Goal: Information Seeking & Learning: Compare options

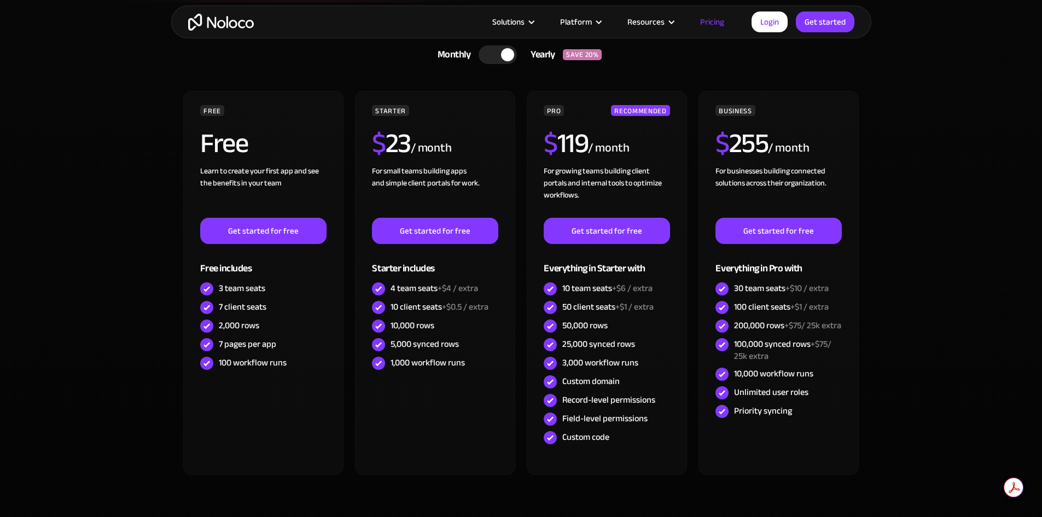
click at [781, 320] on div "200,000 rows +$75/ 25k extra" at bounding box center [787, 326] width 107 height 12
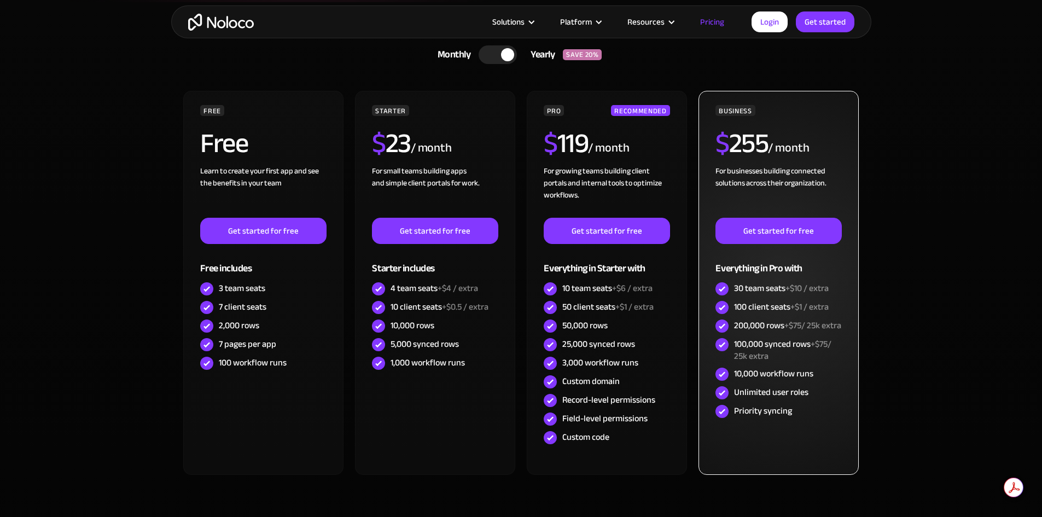
drag, startPoint x: 794, startPoint y: 412, endPoint x: 801, endPoint y: 419, distance: 9.3
click at [795, 414] on div "BUSINESS $ 255 / month For businesses building connected solutions across their…" at bounding box center [779, 263] width 126 height 316
click at [731, 280] on div "30 team seats +$10 / extra" at bounding box center [779, 289] width 126 height 19
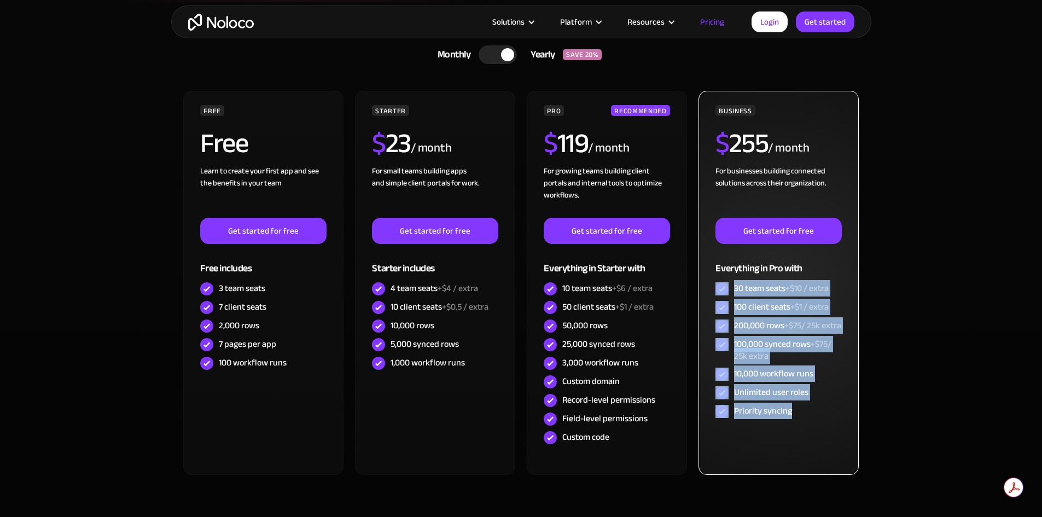
drag, startPoint x: 729, startPoint y: 293, endPoint x: 826, endPoint y: 436, distance: 173.0
click at [826, 436] on div "BUSINESS $ 255 / month For businesses building connected solutions across their…" at bounding box center [779, 283] width 160 height 384
drag, startPoint x: 805, startPoint y: 422, endPoint x: 723, endPoint y: 286, distance: 158.8
click at [723, 286] on div "BUSINESS $ 255 / month For businesses building connected solutions across their…" at bounding box center [779, 263] width 126 height 316
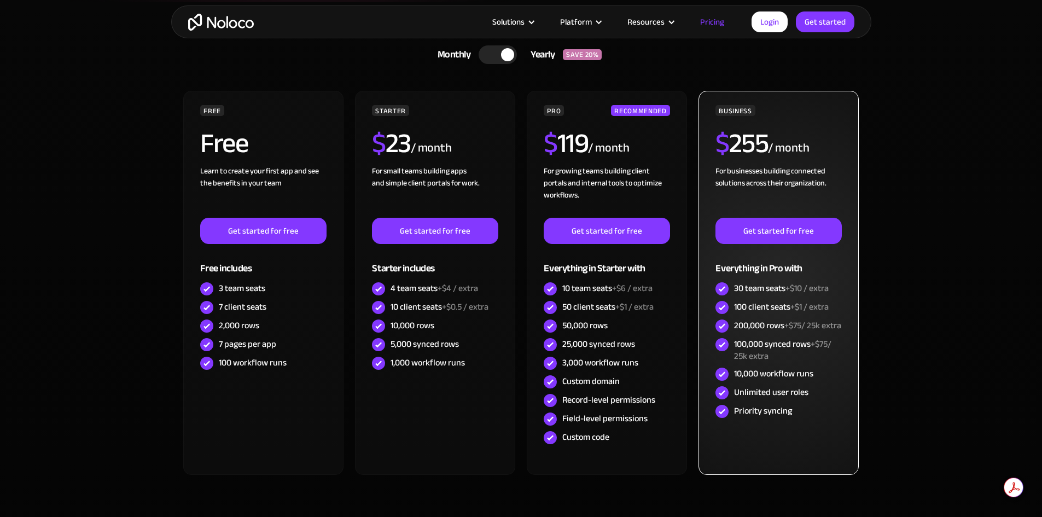
click at [711, 286] on div "BUSINESS $ 255 / month For businesses building connected solutions across their…" at bounding box center [779, 283] width 160 height 384
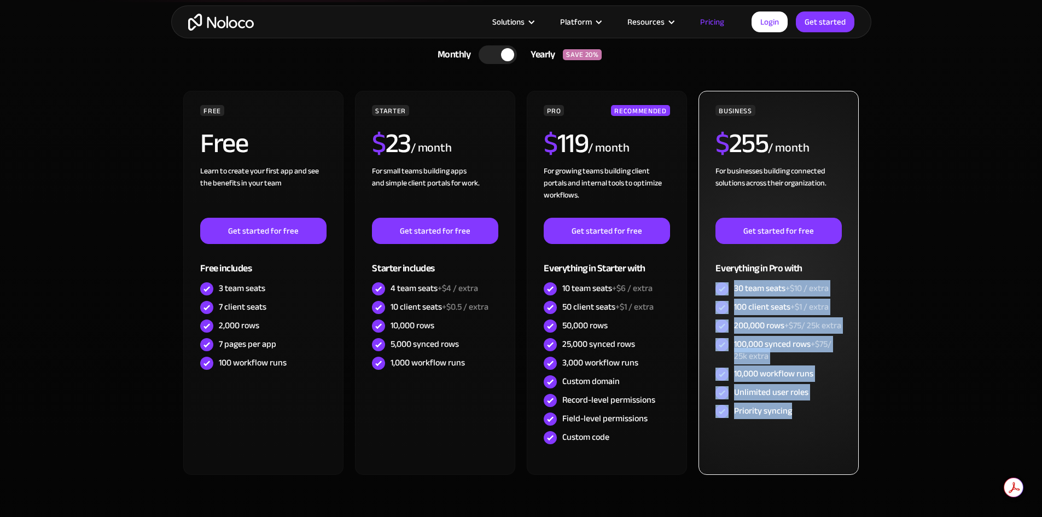
drag, startPoint x: 714, startPoint y: 286, endPoint x: 821, endPoint y: 446, distance: 192.6
click at [821, 446] on div "BUSINESS $ 255 / month For businesses building connected solutions across their…" at bounding box center [779, 283] width 160 height 384
click at [804, 421] on div "Priority syncing" at bounding box center [779, 411] width 126 height 19
drag, startPoint x: 804, startPoint y: 427, endPoint x: 704, endPoint y: 288, distance: 171.7
click at [704, 288] on div "BUSINESS $ 255 / month For businesses building connected solutions across their…" at bounding box center [779, 283] width 160 height 384
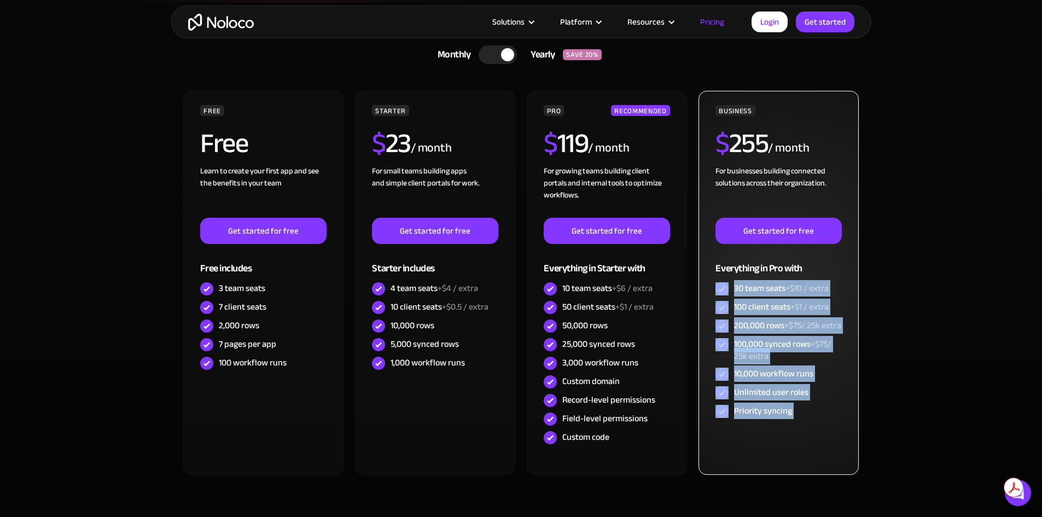
click at [705, 288] on div "BUSINESS $ 255 / month For businesses building connected solutions across their…" at bounding box center [779, 283] width 160 height 384
drag, startPoint x: 714, startPoint y: 288, endPoint x: 818, endPoint y: 443, distance: 186.9
click at [822, 455] on div "BUSINESS $ 255 / month For businesses building connected solutions across their…" at bounding box center [779, 283] width 160 height 384
click at [818, 443] on div "BUSINESS $ 255 / month For businesses building connected solutions across their…" at bounding box center [779, 283] width 160 height 384
drag, startPoint x: 815, startPoint y: 438, endPoint x: 705, endPoint y: 271, distance: 199.1
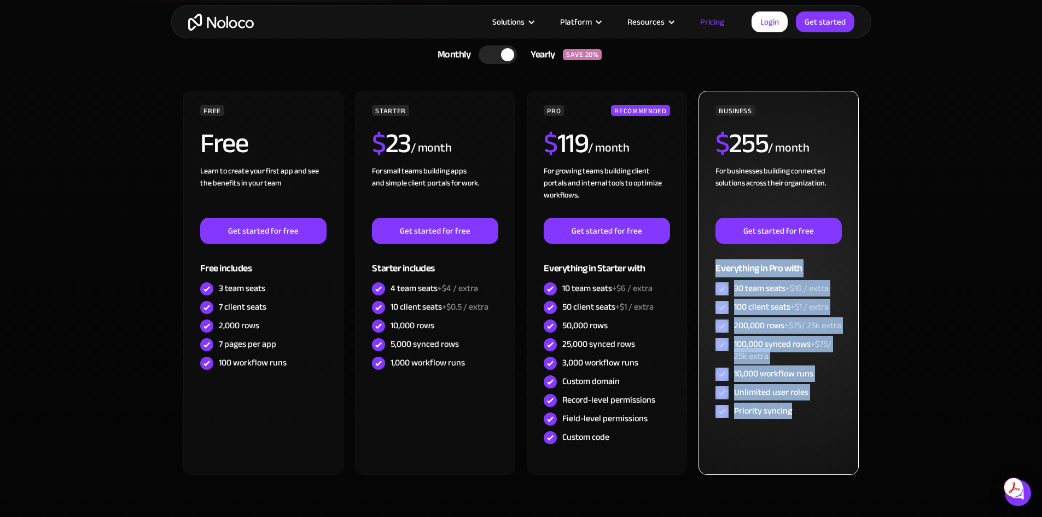
click at [705, 271] on div "BUSINESS $ 255 / month For businesses building connected solutions across their…" at bounding box center [779, 283] width 160 height 384
click at [713, 269] on div "BUSINESS $ 255 / month For businesses building connected solutions across their…" at bounding box center [779, 283] width 160 height 384
drag, startPoint x: 713, startPoint y: 269, endPoint x: 800, endPoint y: 438, distance: 190.1
click at [800, 438] on div "BUSINESS $ 255 / month For businesses building connected solutions across their…" at bounding box center [779, 283] width 160 height 384
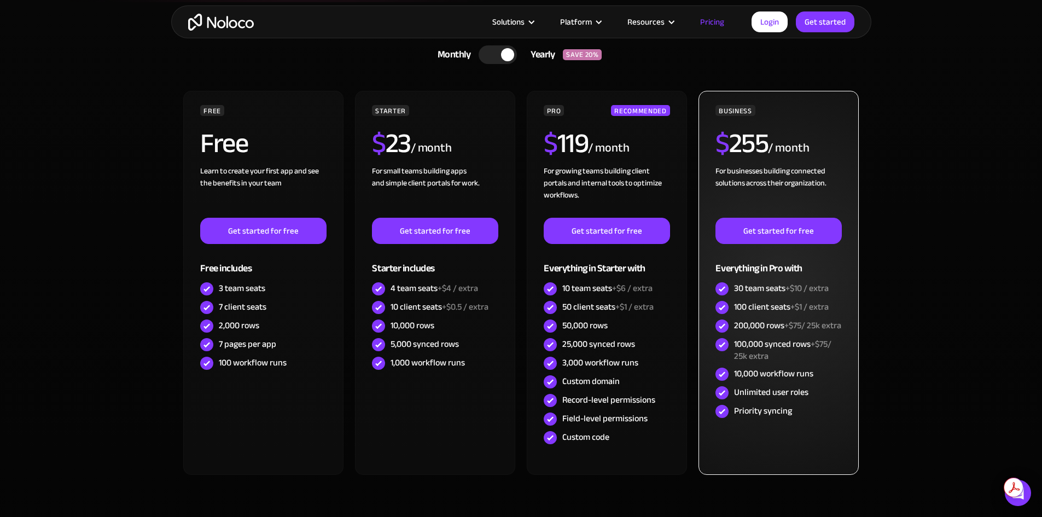
drag, startPoint x: 817, startPoint y: 416, endPoint x: 812, endPoint y: 420, distance: 6.6
click at [812, 420] on div "Priority syncing" at bounding box center [779, 411] width 126 height 19
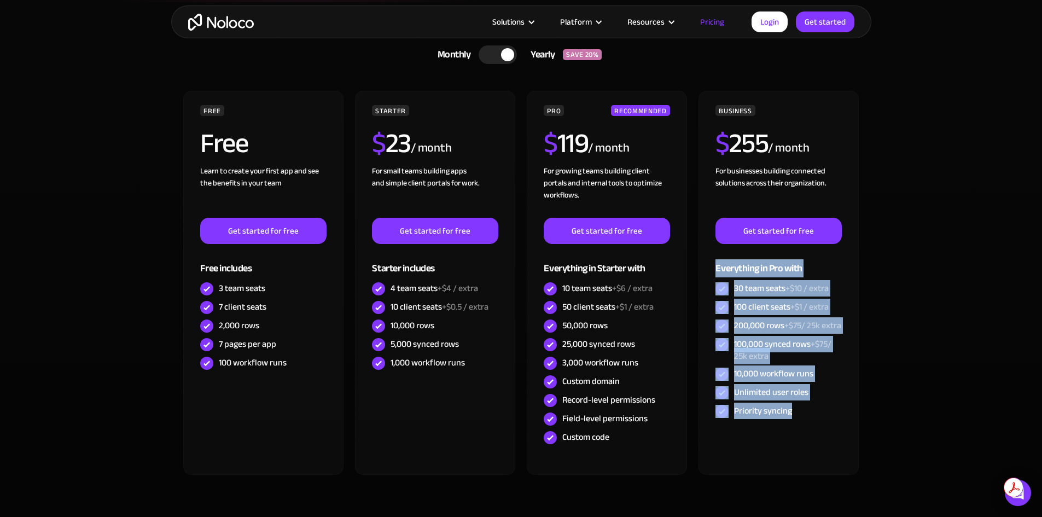
drag, startPoint x: 812, startPoint y: 420, endPoint x: 696, endPoint y: 258, distance: 199.5
click at [696, 258] on div "FREE Free Learn to create your first app and see the benefits in your team ‍ Ge…" at bounding box center [521, 287] width 678 height 393
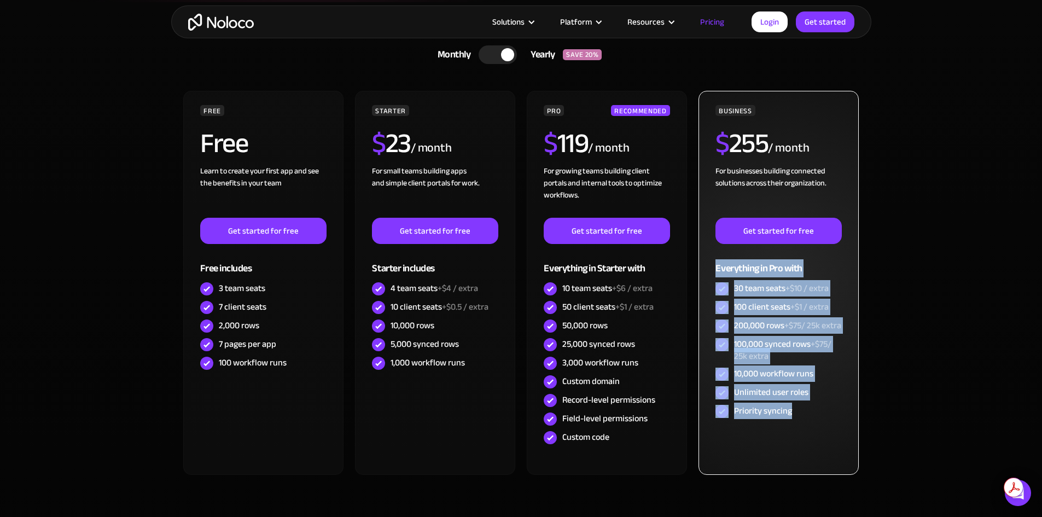
click at [711, 260] on div "BUSINESS $ 255 / month For businesses building connected solutions across their…" at bounding box center [779, 283] width 160 height 384
drag, startPoint x: 715, startPoint y: 265, endPoint x: 814, endPoint y: 432, distance: 194.5
click at [814, 432] on div "BUSINESS $ 255 / month For businesses building connected solutions across their…" at bounding box center [779, 283] width 160 height 384
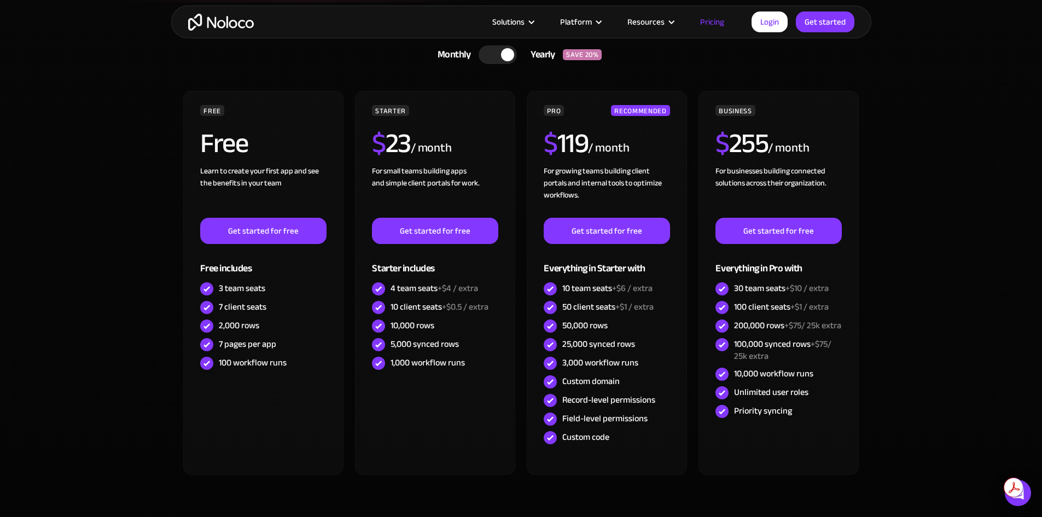
click at [914, 314] on section "CHOOSE YOUR PLAN Monthly Yearly SAVE 20% Monthly Yearly SAVE 20% FREE Free Lear…" at bounding box center [521, 284] width 1042 height 564
click at [495, 51] on div at bounding box center [498, 54] width 38 height 19
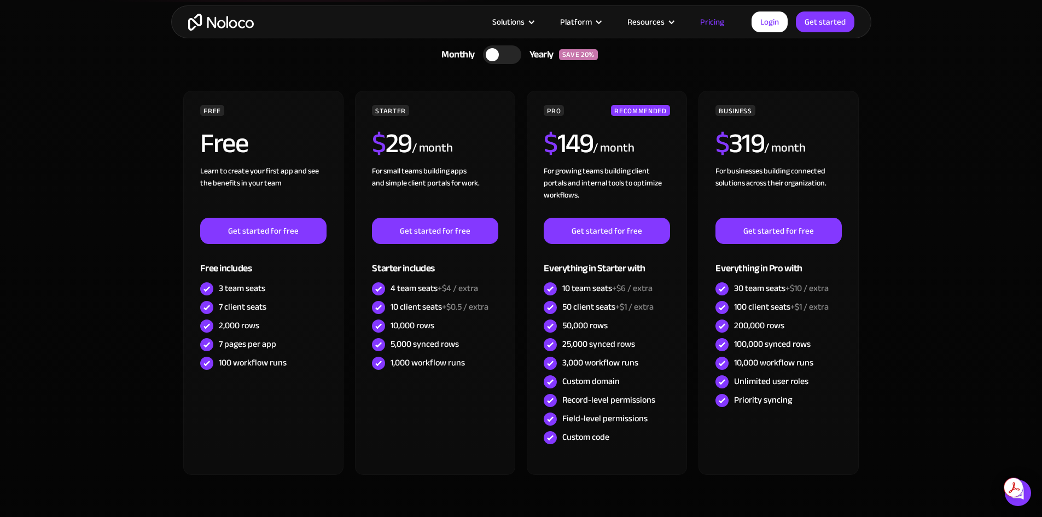
click at [495, 51] on div at bounding box center [492, 54] width 13 height 13
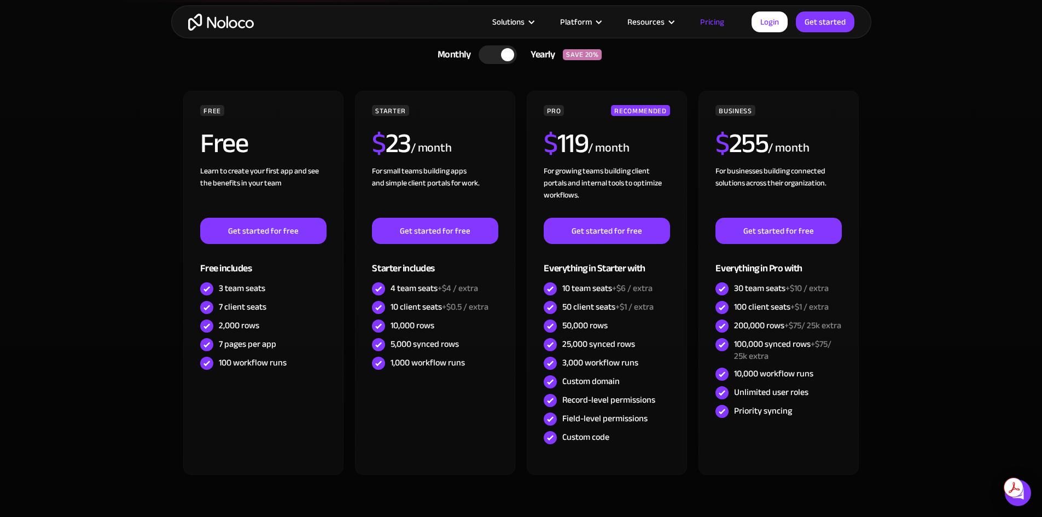
click at [495, 51] on div at bounding box center [498, 54] width 38 height 19
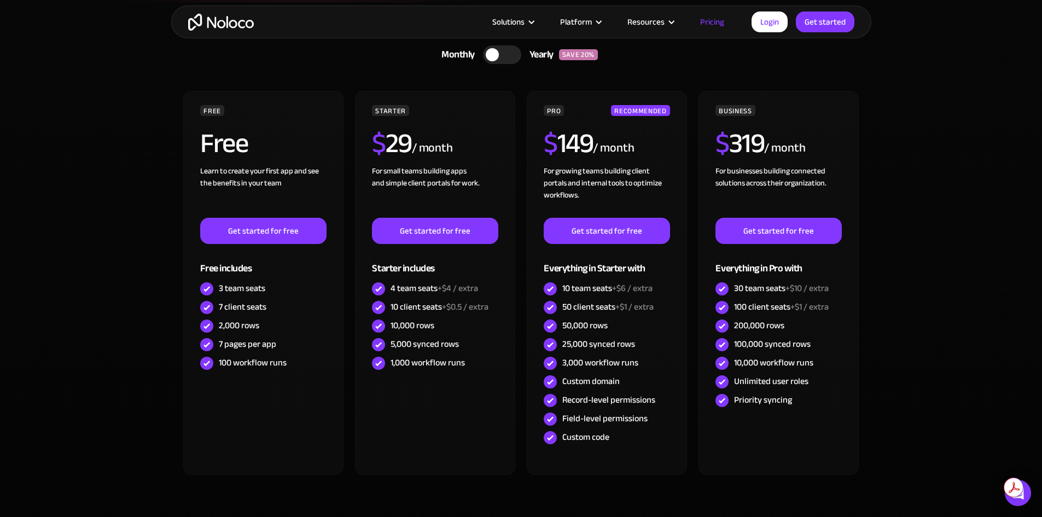
click at [495, 51] on div at bounding box center [492, 54] width 13 height 13
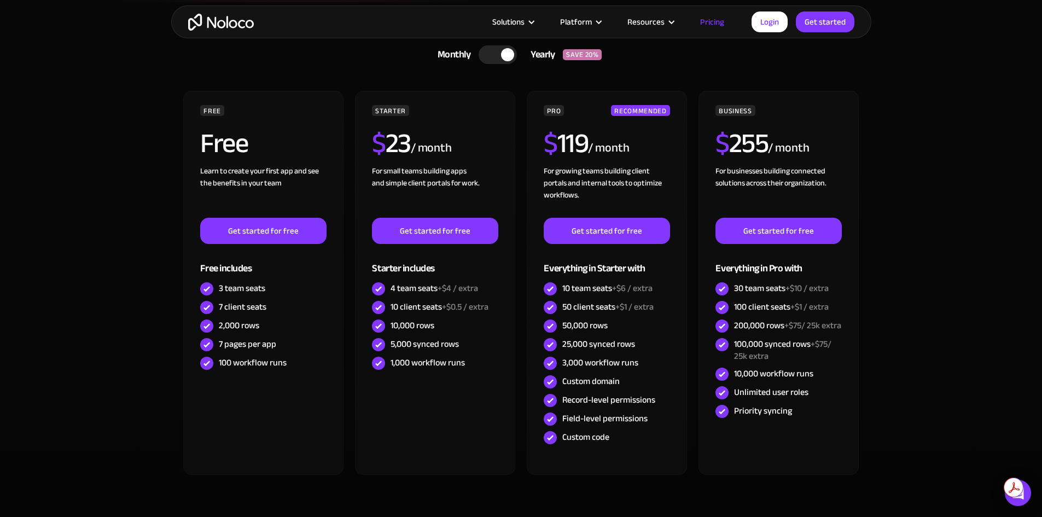
click at [495, 51] on div at bounding box center [498, 54] width 38 height 19
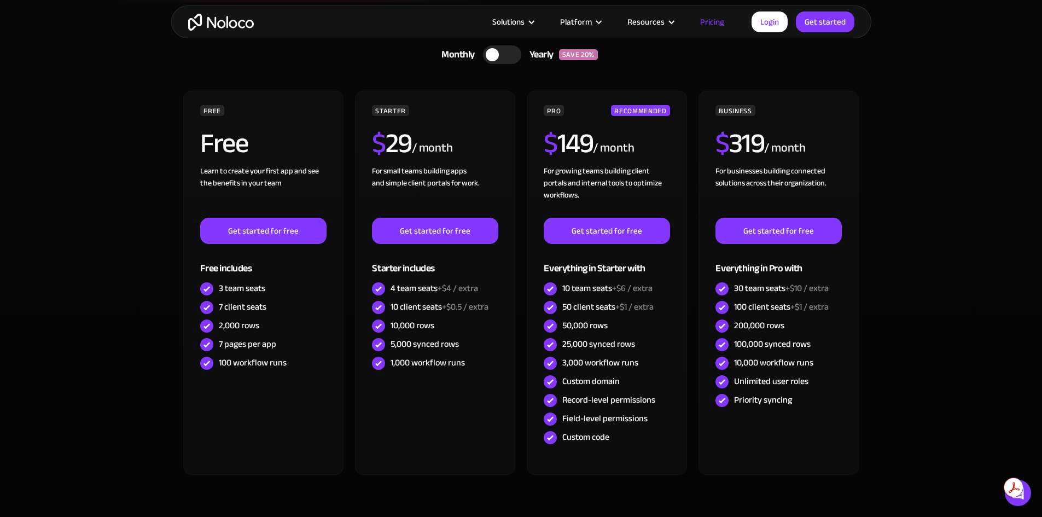
click at [495, 51] on div at bounding box center [492, 54] width 13 height 13
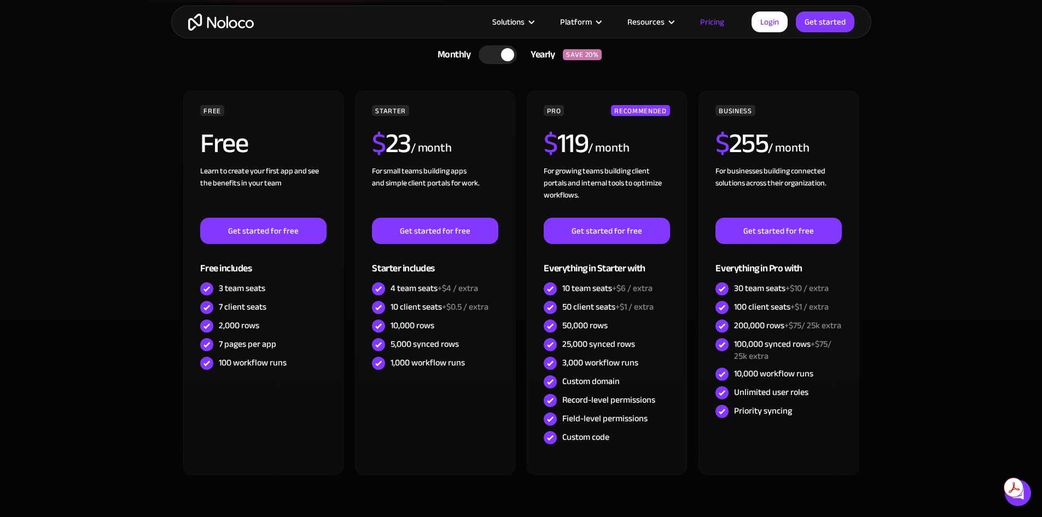
click at [495, 51] on div at bounding box center [498, 54] width 38 height 19
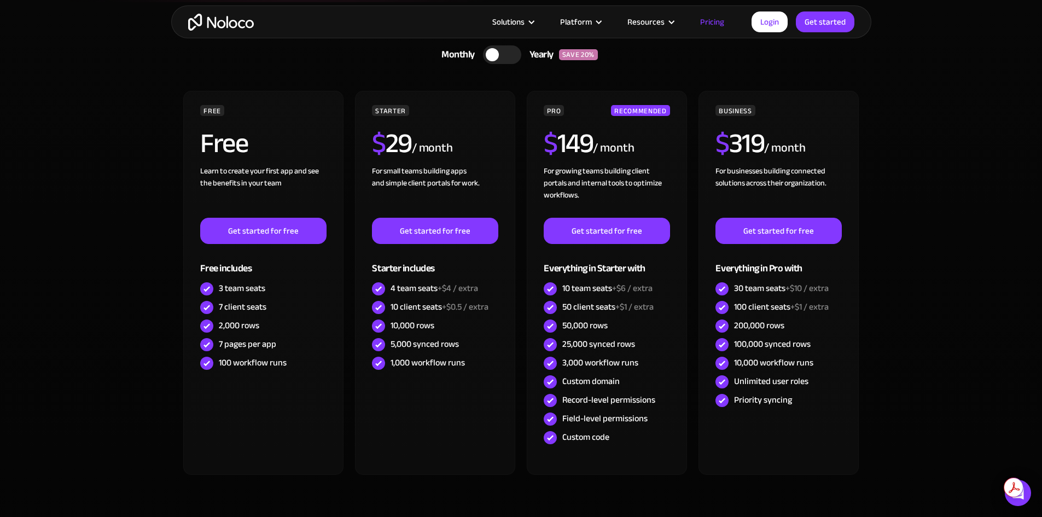
click at [495, 51] on div at bounding box center [492, 54] width 13 height 13
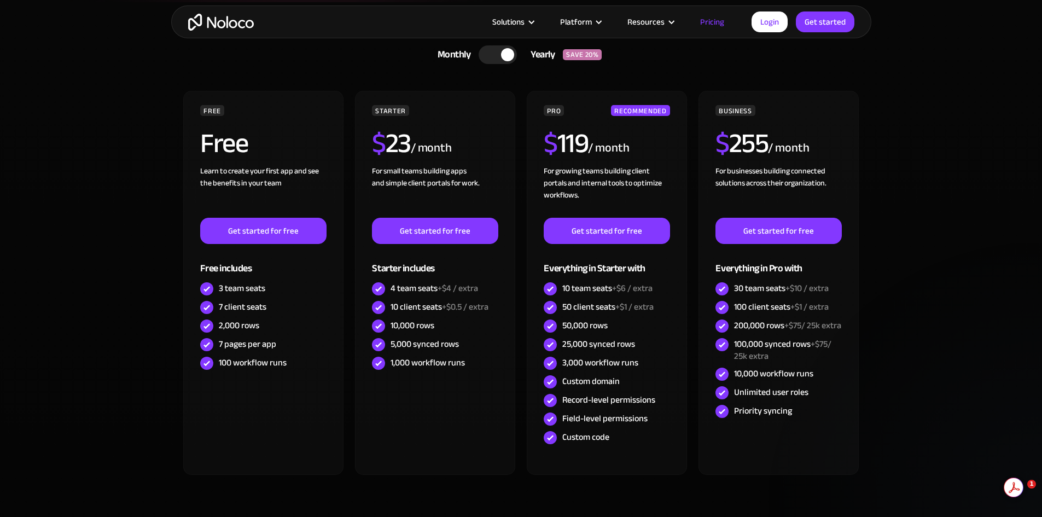
click at [495, 51] on div at bounding box center [498, 54] width 38 height 19
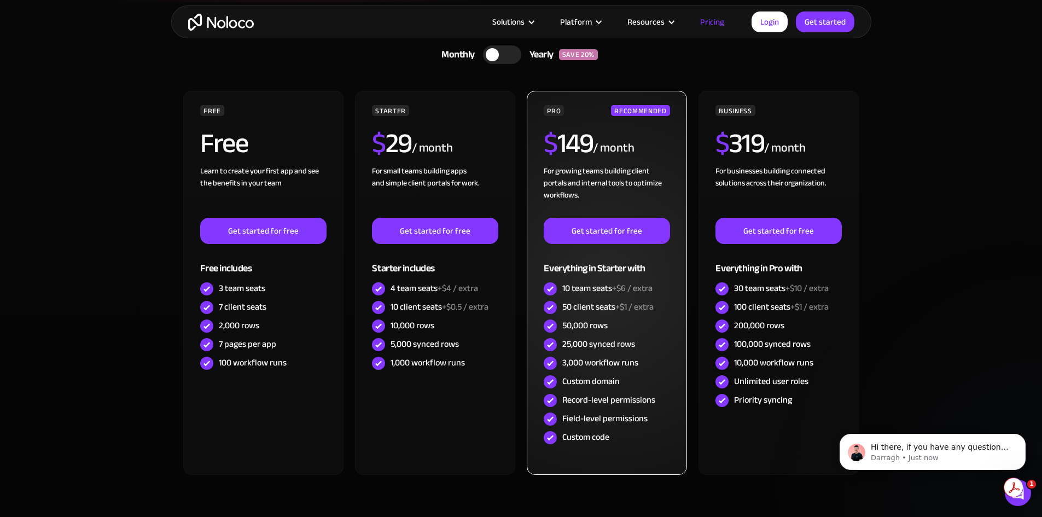
click at [620, 283] on span "+$6 / extra" at bounding box center [632, 288] width 40 height 16
click at [614, 297] on div "10 team seats +$6 / extra" at bounding box center [607, 289] width 126 height 19
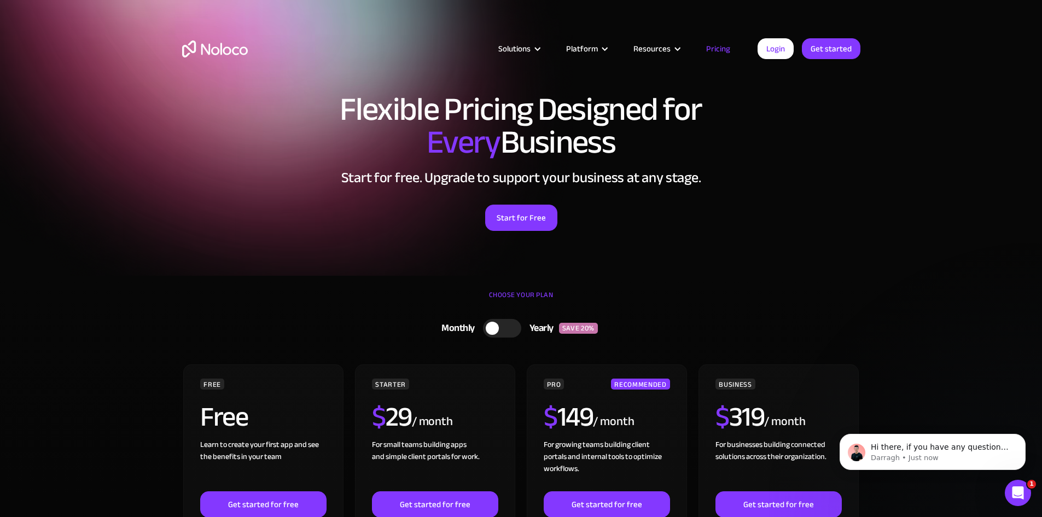
click at [512, 109] on h1 "Flexible Pricing Designed for Every Business" at bounding box center [521, 126] width 678 height 66
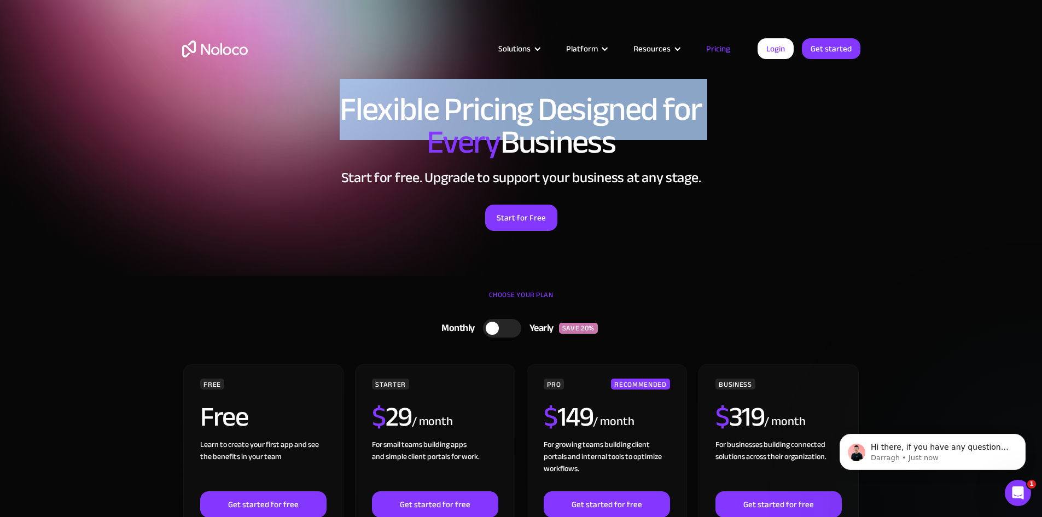
click at [512, 109] on h1 "Flexible Pricing Designed for Every Business" at bounding box center [521, 126] width 678 height 66
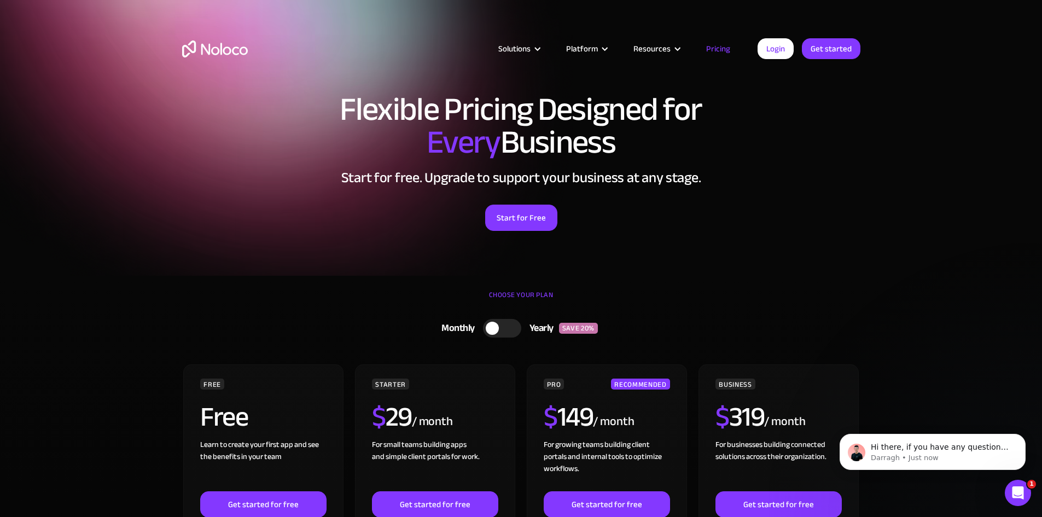
click at [508, 130] on h1 "Flexible Pricing Designed for Every Business" at bounding box center [521, 126] width 678 height 66
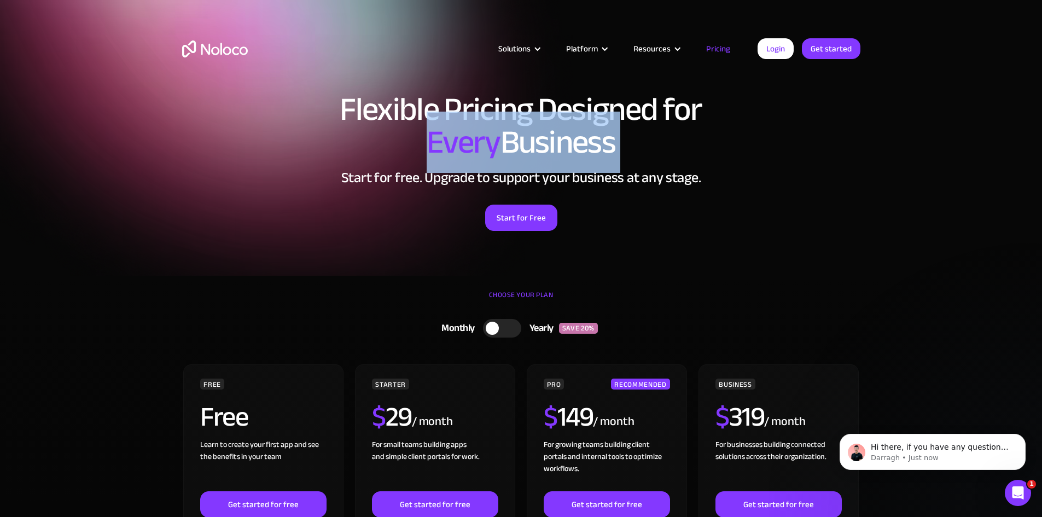
click at [508, 130] on h1 "Flexible Pricing Designed for Every Business" at bounding box center [521, 126] width 678 height 66
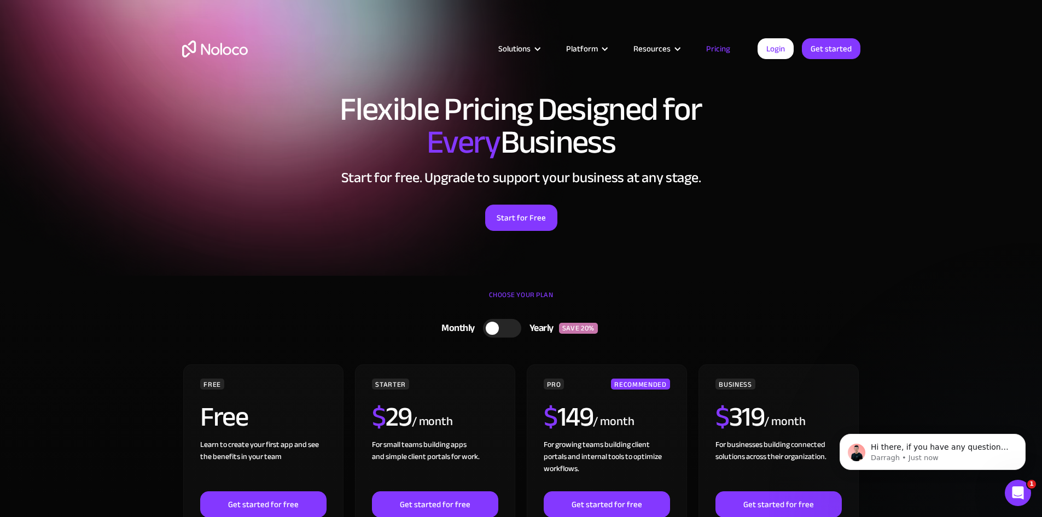
click at [502, 109] on h1 "Flexible Pricing Designed for Every Business" at bounding box center [521, 126] width 678 height 66
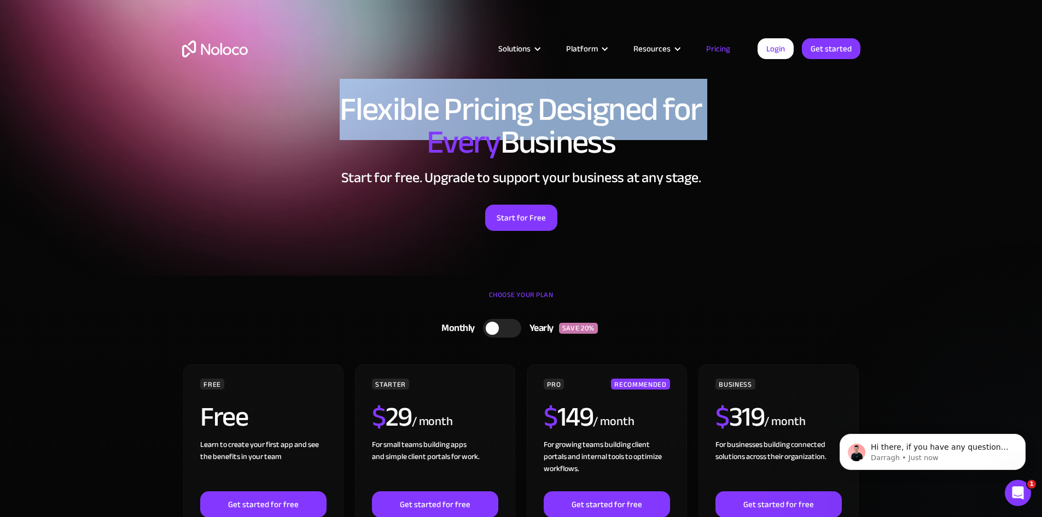
click at [502, 109] on h1 "Flexible Pricing Designed for Every Business" at bounding box center [521, 126] width 678 height 66
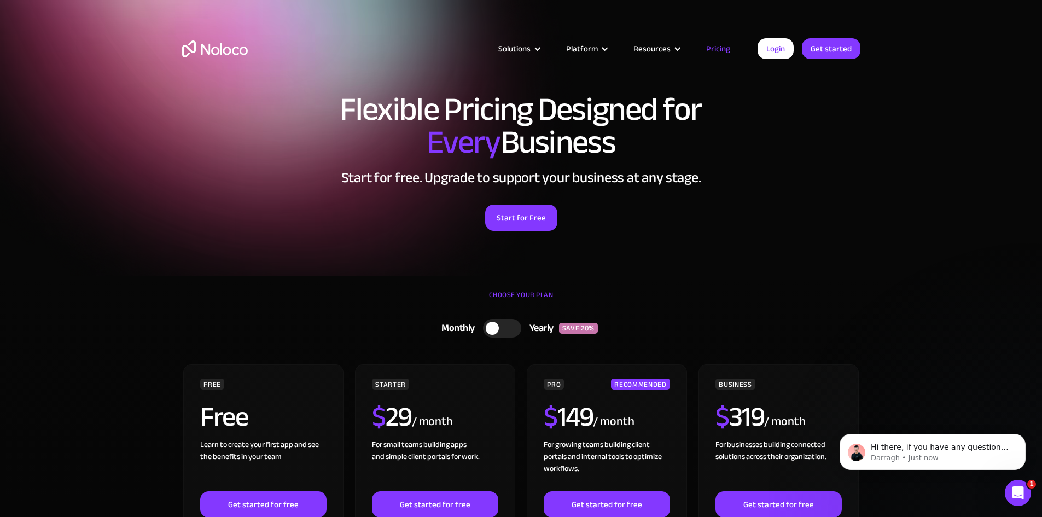
click at [493, 126] on span "Every" at bounding box center [464, 142] width 74 height 61
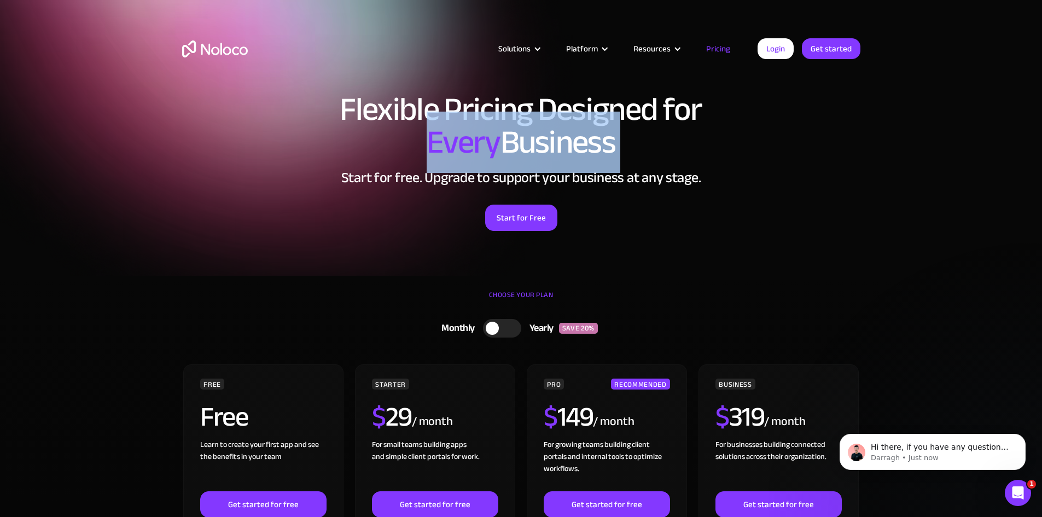
click at [493, 126] on span "Every" at bounding box center [464, 142] width 74 height 61
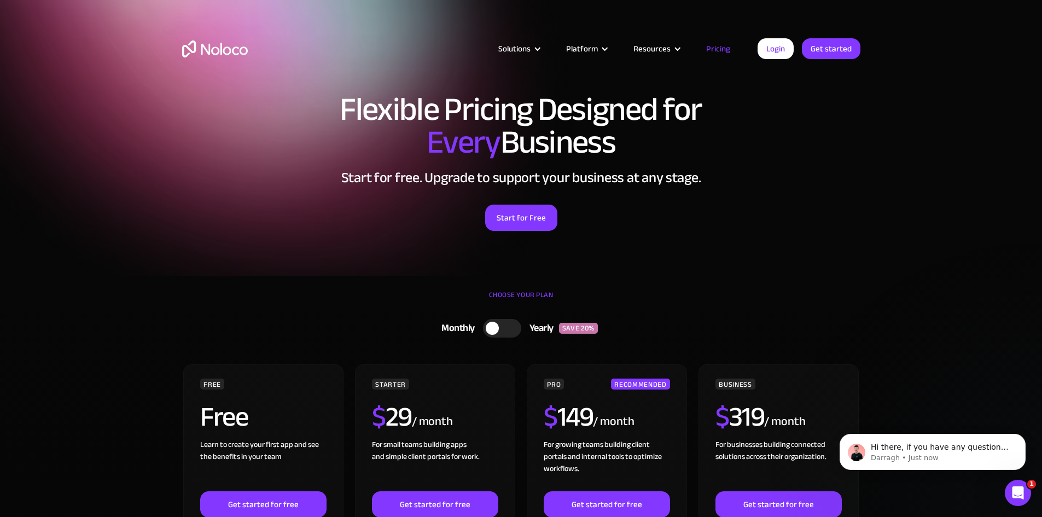
click at [500, 103] on h1 "Flexible Pricing Designed for Every Business" at bounding box center [521, 126] width 678 height 66
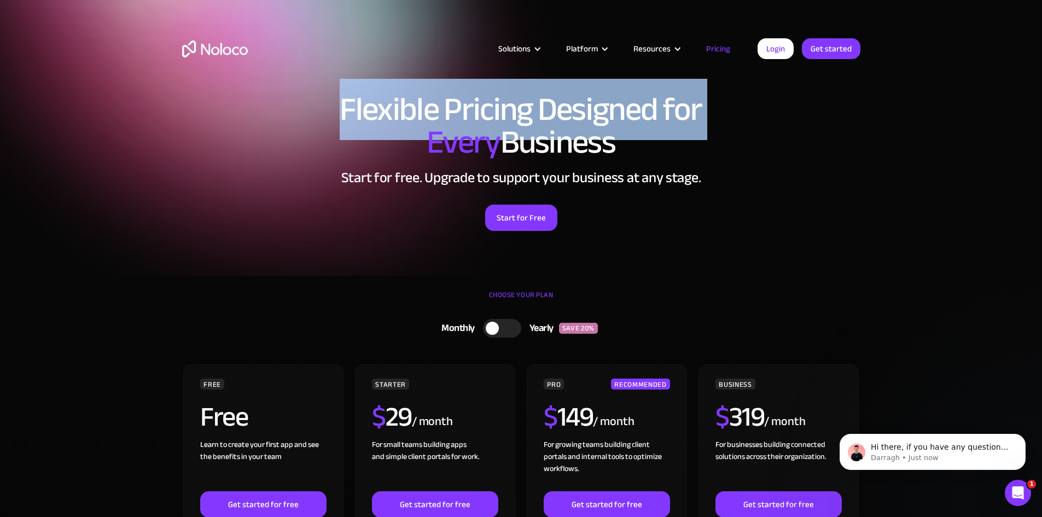
click at [500, 103] on h1 "Flexible Pricing Designed for Every Business" at bounding box center [521, 126] width 678 height 66
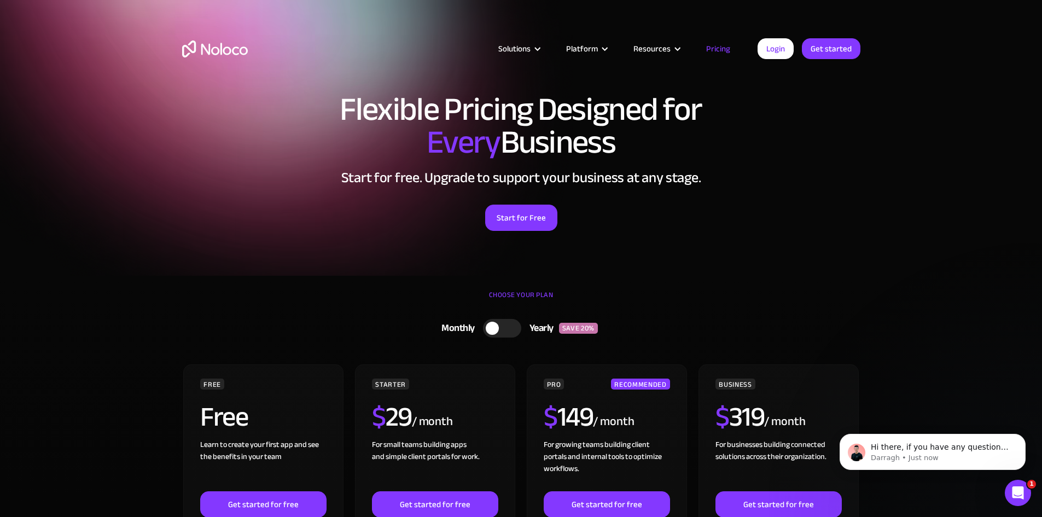
click at [503, 132] on h1 "Flexible Pricing Designed for Every Business" at bounding box center [521, 126] width 678 height 66
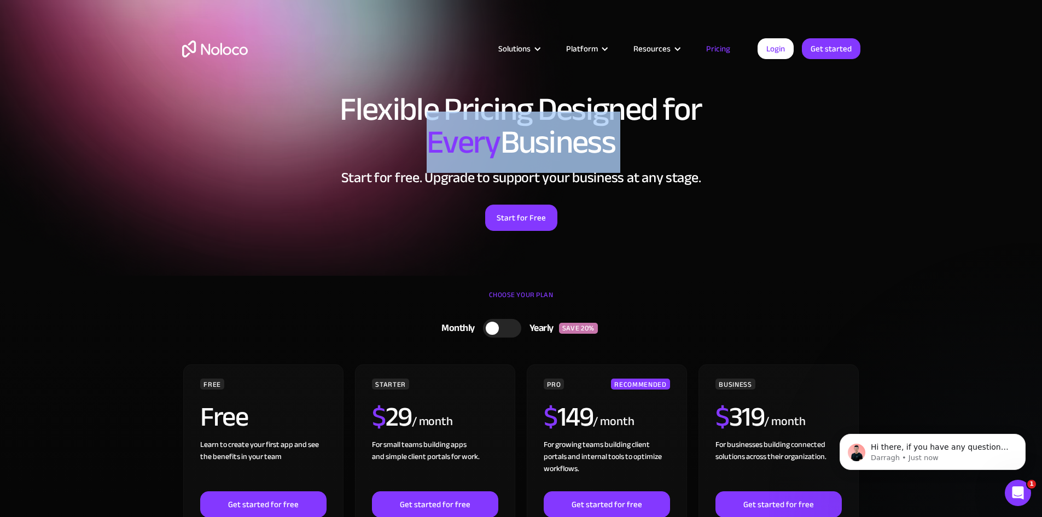
click at [503, 132] on h1 "Flexible Pricing Designed for Every Business" at bounding box center [521, 126] width 678 height 66
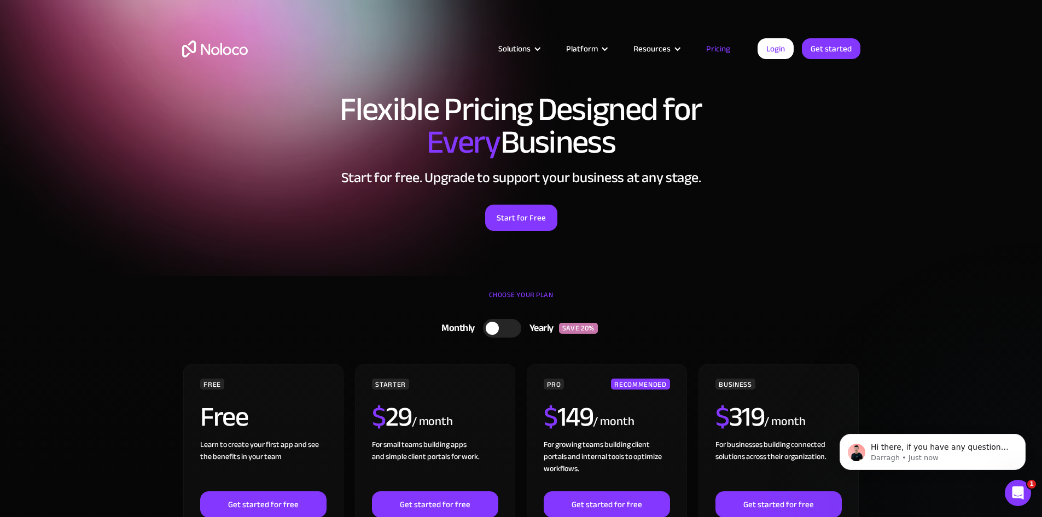
click at [544, 103] on h1 "Flexible Pricing Designed for Every Business" at bounding box center [521, 126] width 678 height 66
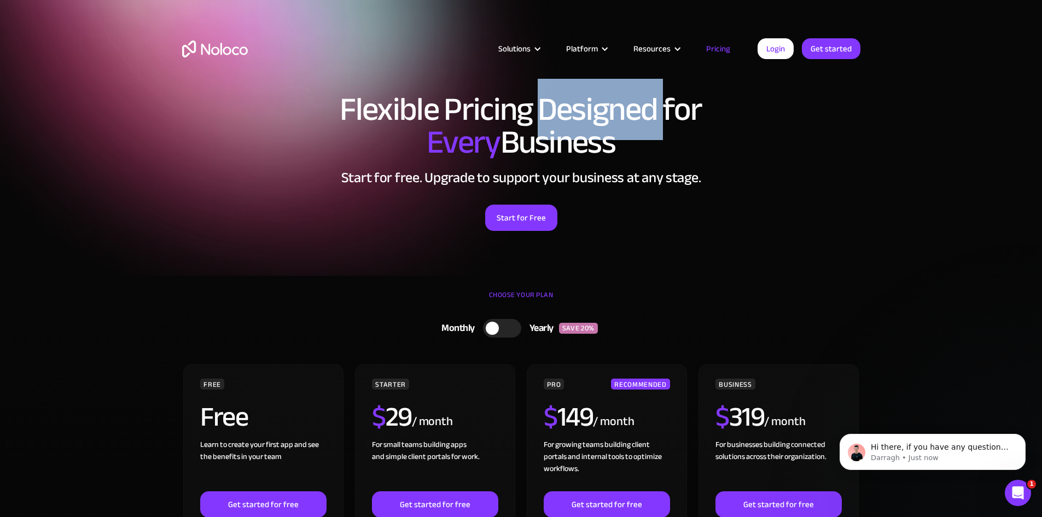
click at [544, 103] on h1 "Flexible Pricing Designed for Every Business" at bounding box center [521, 126] width 678 height 66
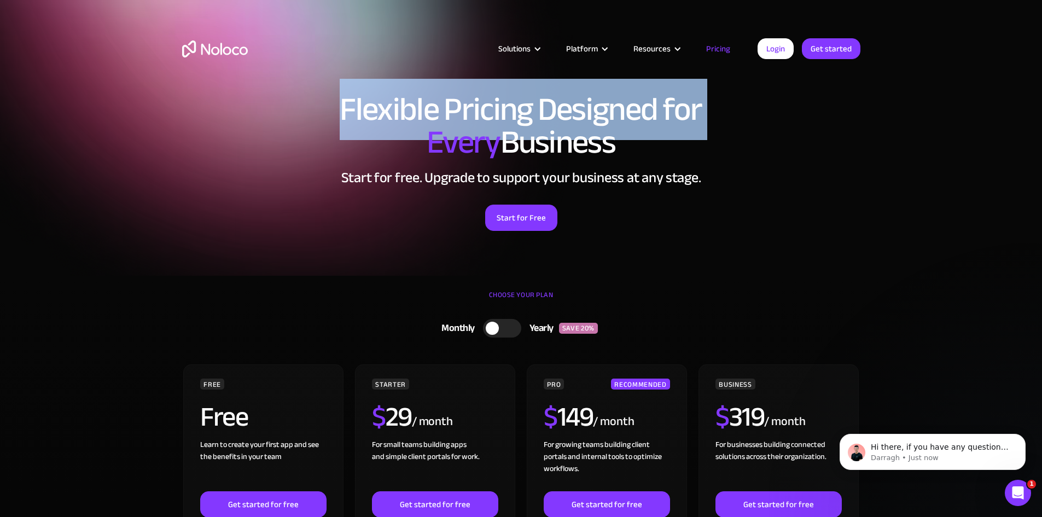
drag, startPoint x: 544, startPoint y: 103, endPoint x: 533, endPoint y: 127, distance: 26.2
click at [543, 107] on h1 "Flexible Pricing Designed for Every Business" at bounding box center [521, 126] width 678 height 66
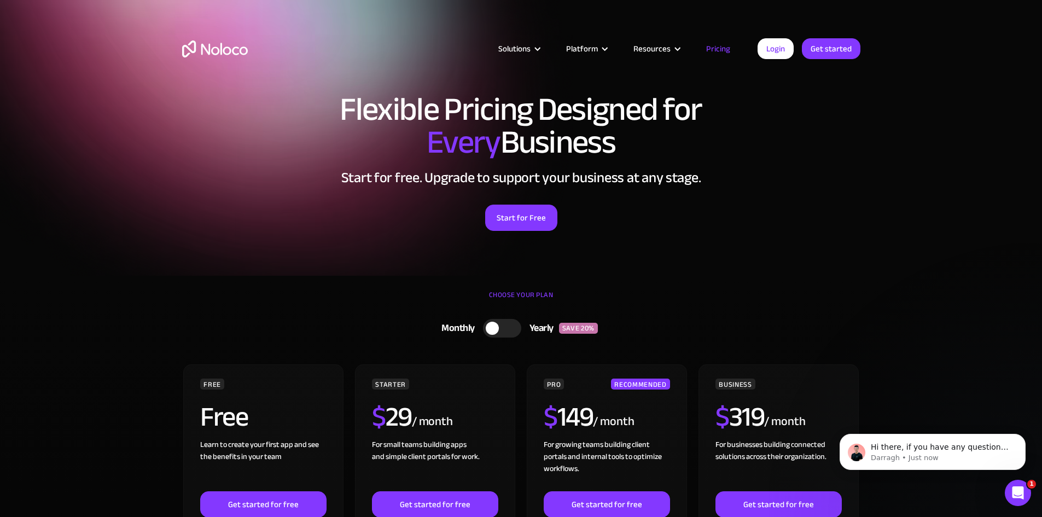
click at [533, 127] on h1 "Flexible Pricing Designed for Every Business" at bounding box center [521, 126] width 678 height 66
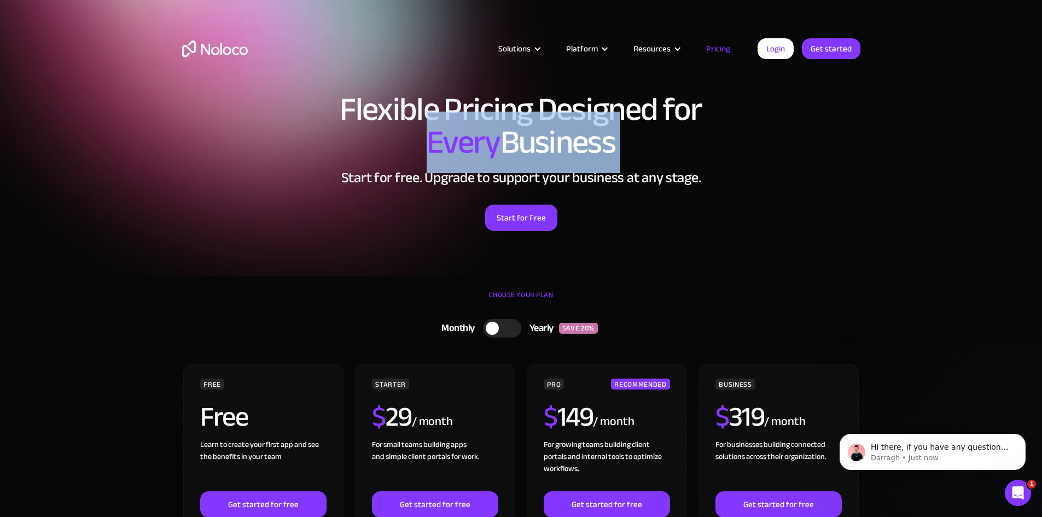
click at [533, 127] on h1 "Flexible Pricing Designed for Every Business" at bounding box center [521, 126] width 678 height 66
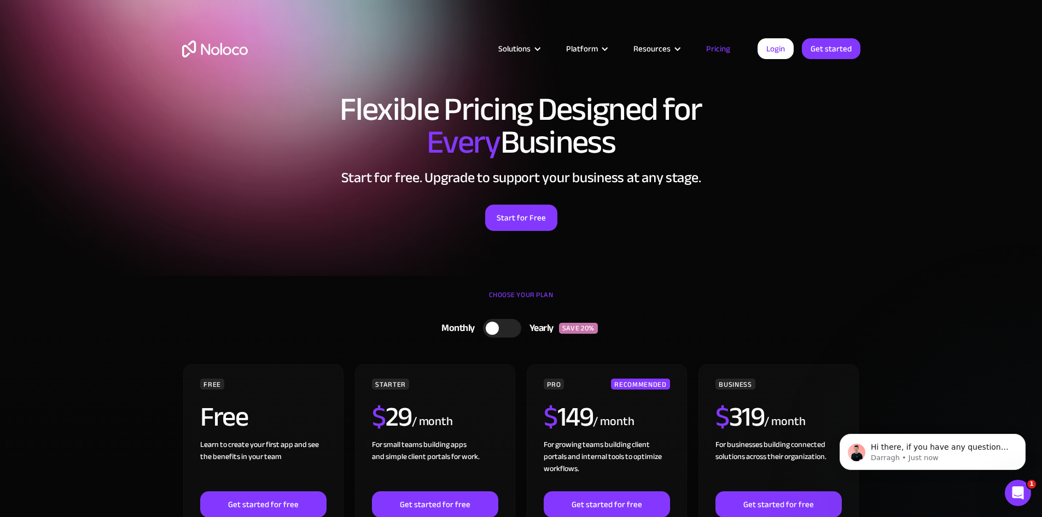
click at [650, 134] on h1 "Flexible Pricing Designed for Every Business" at bounding box center [521, 126] width 678 height 66
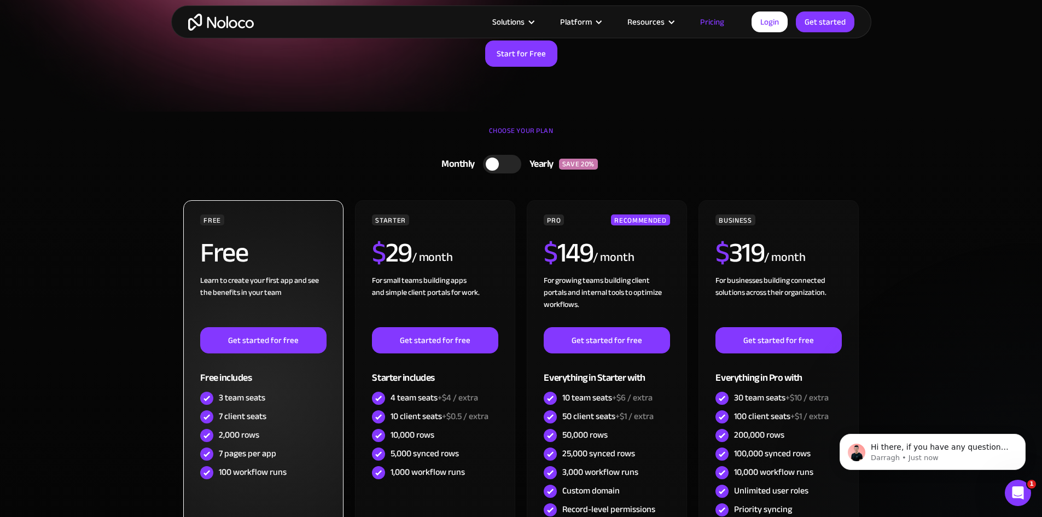
scroll to position [328, 0]
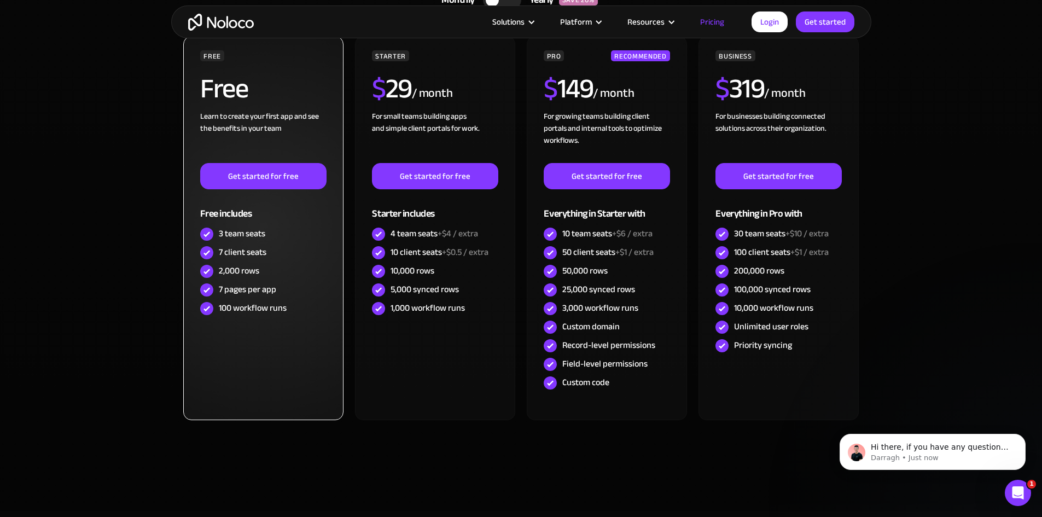
click at [244, 249] on div "7 client seats" at bounding box center [243, 252] width 48 height 12
drag, startPoint x: 244, startPoint y: 249, endPoint x: 242, endPoint y: 265, distance: 16.5
click at [244, 252] on div "7 client seats" at bounding box center [243, 252] width 48 height 12
click at [242, 265] on div "2,000 rows" at bounding box center [239, 271] width 40 height 12
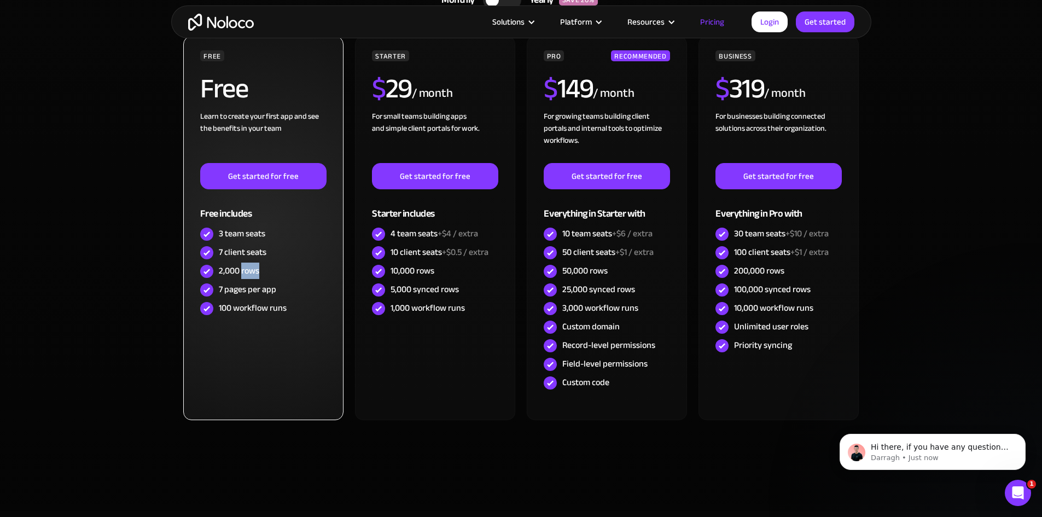
click at [242, 265] on div "2,000 rows" at bounding box center [239, 271] width 40 height 12
drag, startPoint x: 242, startPoint y: 265, endPoint x: 236, endPoint y: 277, distance: 13.7
click at [242, 266] on div "2,000 rows" at bounding box center [239, 271] width 40 height 12
click at [233, 285] on div "7 pages per app" at bounding box center [247, 289] width 57 height 12
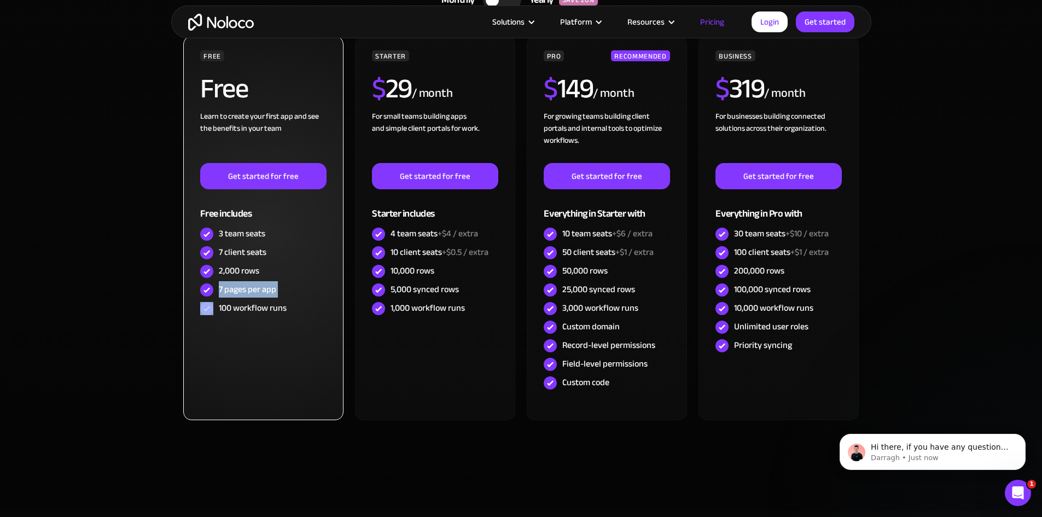
click at [233, 285] on div "7 pages per app" at bounding box center [247, 289] width 57 height 12
click at [237, 304] on div "100 workflow runs" at bounding box center [253, 308] width 68 height 12
click at [251, 288] on div "7 pages per app" at bounding box center [247, 289] width 57 height 12
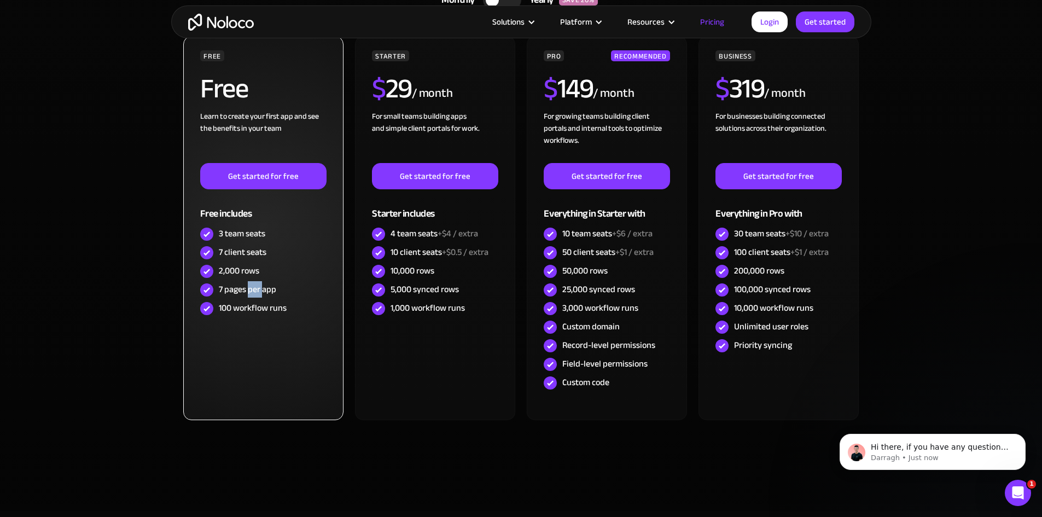
click at [251, 288] on div "7 pages per app" at bounding box center [247, 289] width 57 height 12
click at [247, 305] on div "100 workflow runs" at bounding box center [253, 308] width 68 height 12
click at [247, 295] on div "7 pages per app" at bounding box center [247, 289] width 57 height 12
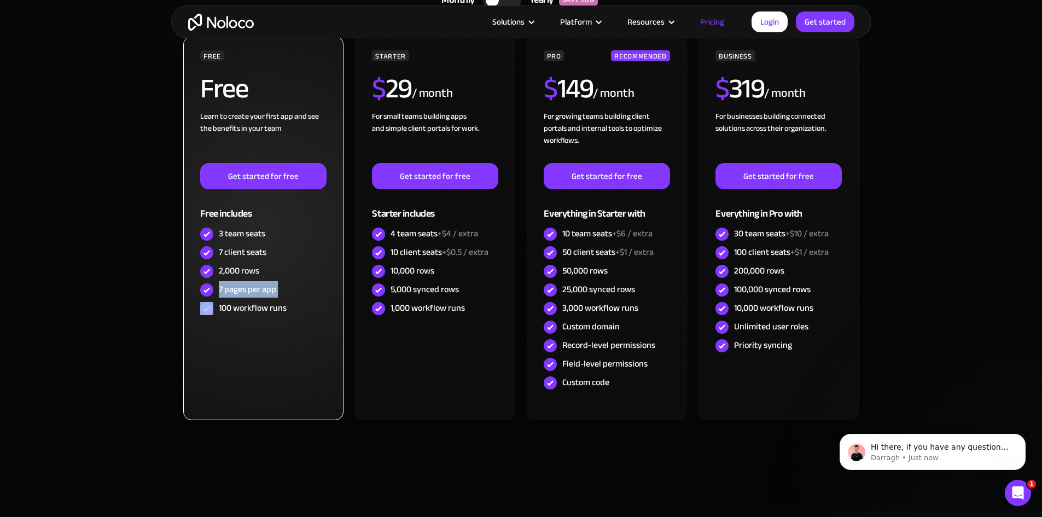
drag, startPoint x: 247, startPoint y: 295, endPoint x: 248, endPoint y: 313, distance: 18.6
click at [247, 300] on div "FREE Free Learn to create your first app and see the benefits in your team ‍ Ge…" at bounding box center [263, 184] width 126 height 268
click at [248, 313] on div "100 workflow runs" at bounding box center [253, 308] width 68 height 12
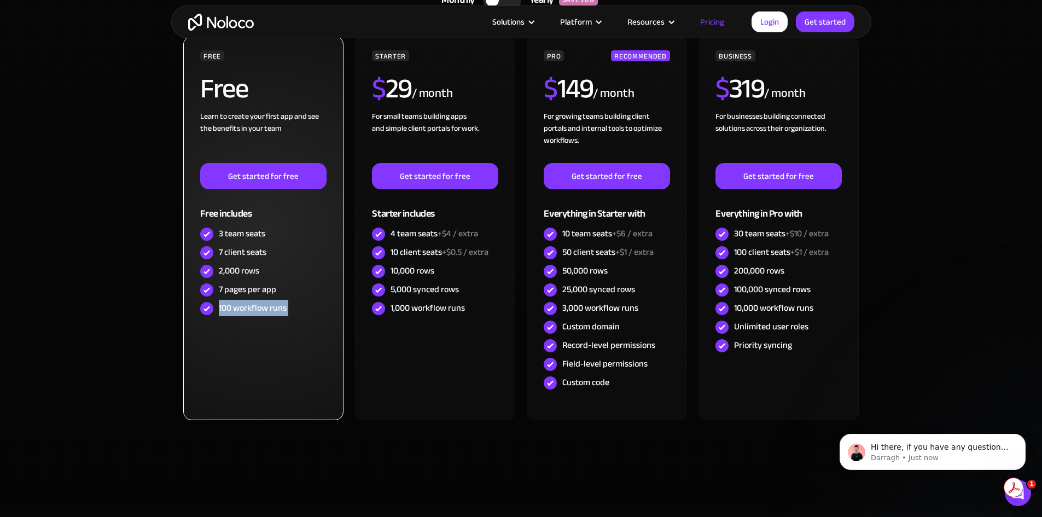
click at [252, 327] on div "FREE Free Learn to create your first app and see the benefits in your team ‍ Ge…" at bounding box center [263, 228] width 160 height 384
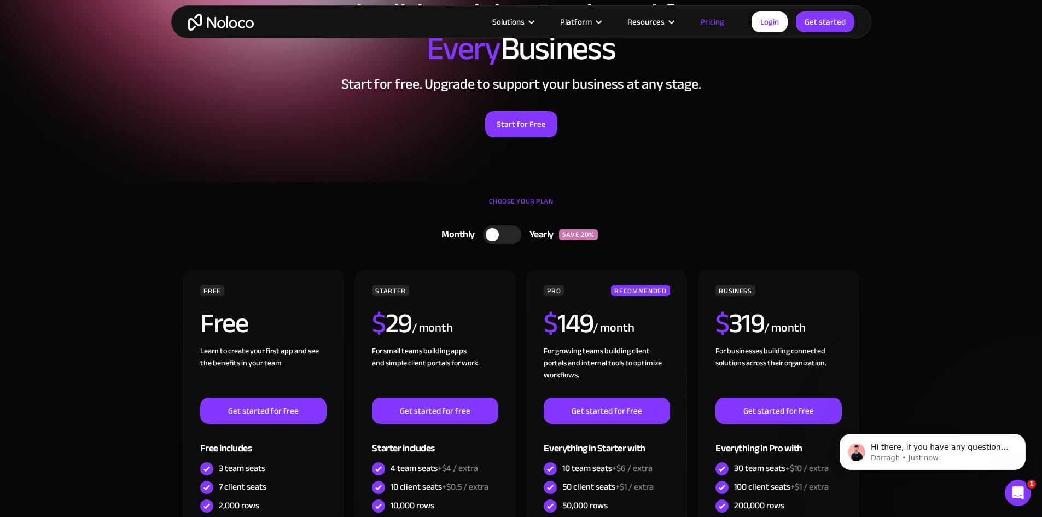
scroll to position [0, 0]
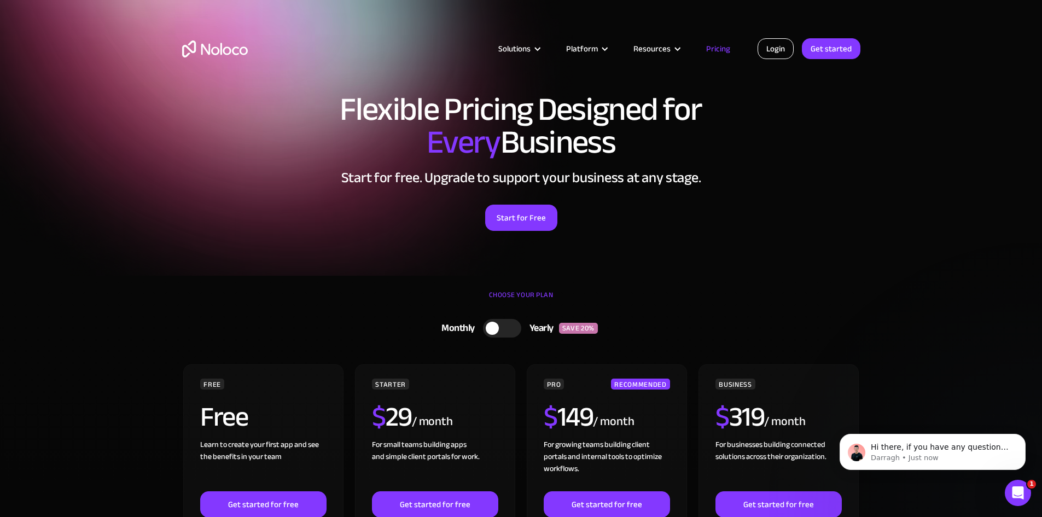
click at [779, 39] on link "Login" at bounding box center [776, 48] width 36 height 21
click at [1026, 432] on button "Dismiss notification" at bounding box center [1022, 437] width 14 height 14
